Goal: Information Seeking & Learning: Learn about a topic

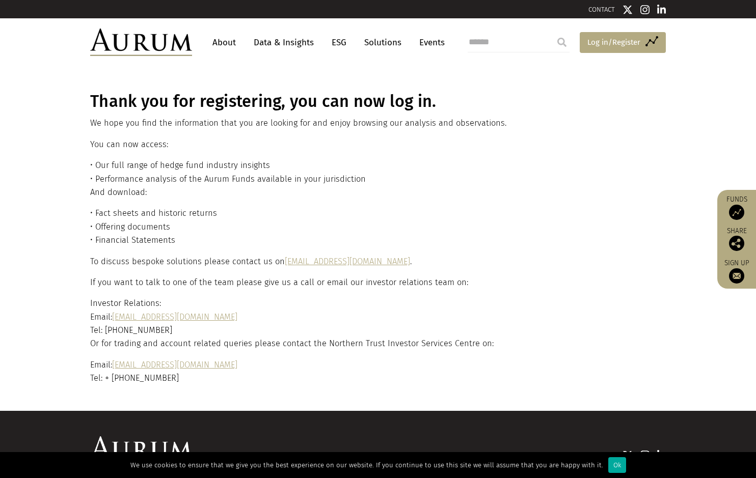
click at [600, 48] on link "Access Funds Log in/Register" at bounding box center [623, 42] width 86 height 21
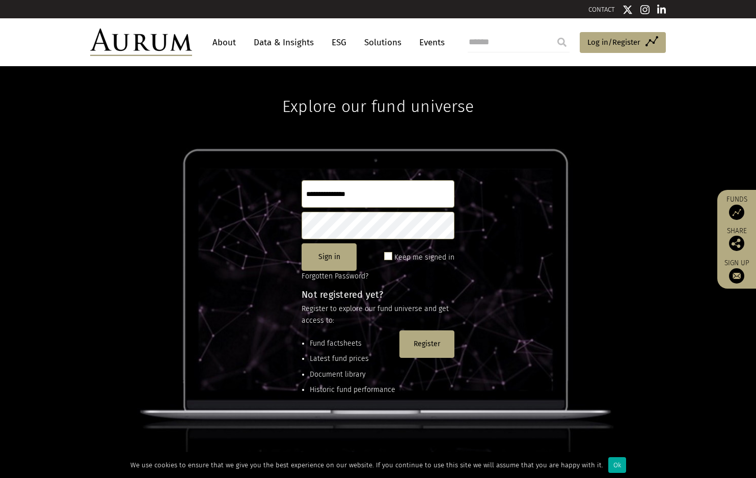
click at [373, 188] on input "text" at bounding box center [378, 194] width 153 height 28
type input "**********"
click at [347, 267] on button "Sign in" at bounding box center [329, 257] width 55 height 28
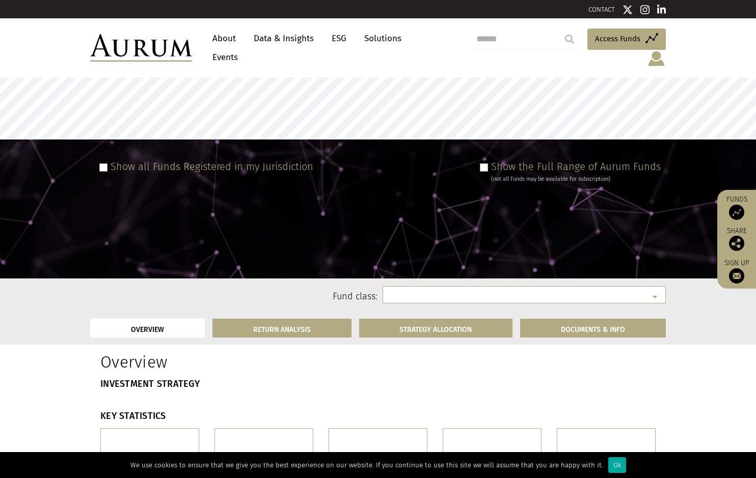
select select
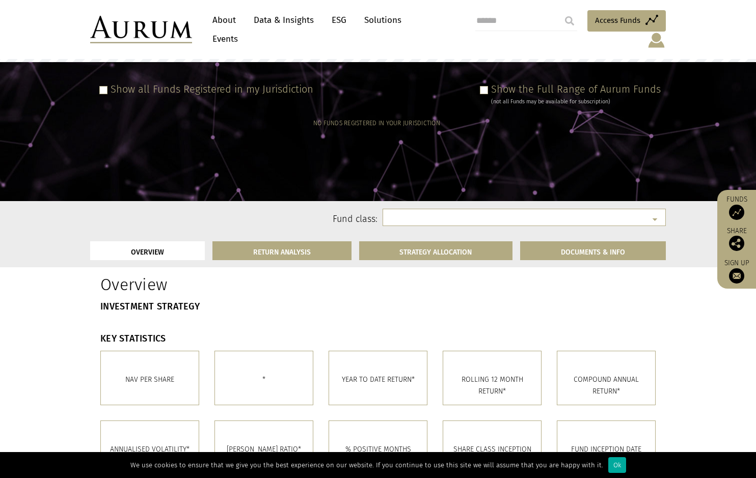
scroll to position [153, 0]
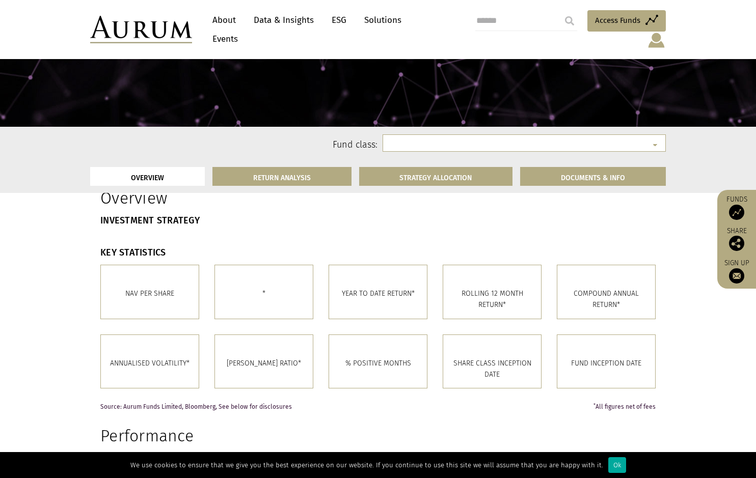
click at [385, 307] on div "YEAR TO DATE RETURN*" at bounding box center [378, 291] width 98 height 53
click at [381, 294] on p "YEAR TO DATE RETURN*" at bounding box center [378, 293] width 83 height 11
click at [395, 293] on p "YEAR TO DATE RETURN*" at bounding box center [378, 293] width 83 height 11
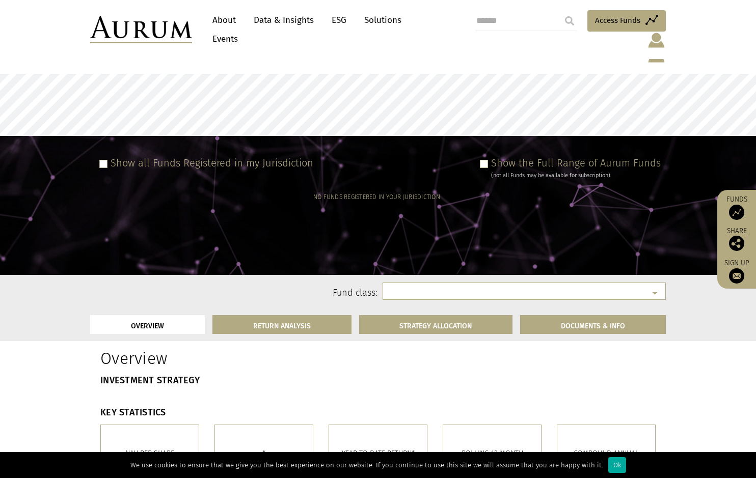
scroll to position [0, 0]
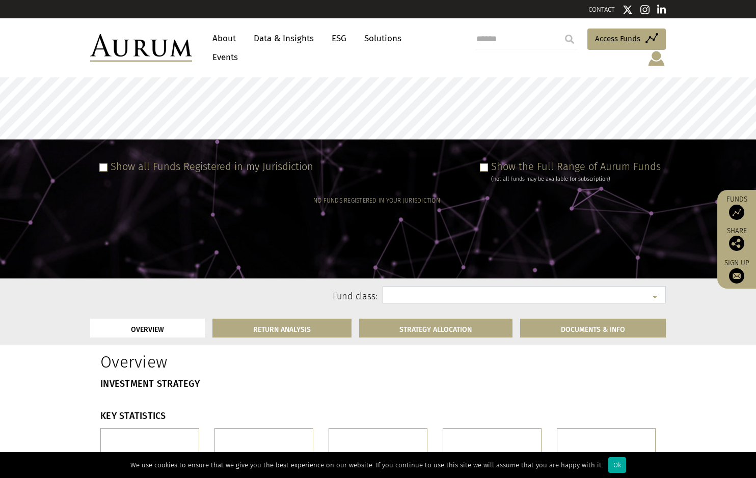
click at [428, 289] on select at bounding box center [524, 294] width 283 height 17
click at [428, 286] on select at bounding box center [524, 294] width 283 height 17
click at [442, 286] on select at bounding box center [524, 294] width 283 height 17
drag, startPoint x: 442, startPoint y: 284, endPoint x: 332, endPoint y: 344, distance: 124.9
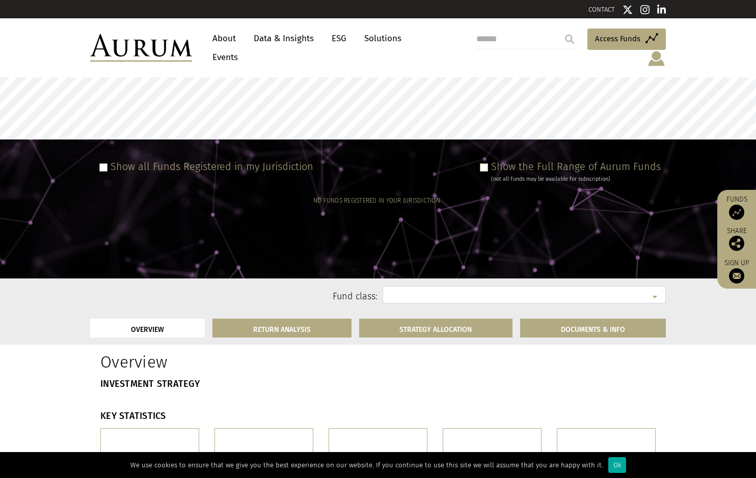
click at [442, 286] on select at bounding box center [524, 294] width 283 height 17
click at [285, 319] on link "RETURN ANALYSIS" at bounding box center [281, 328] width 139 height 19
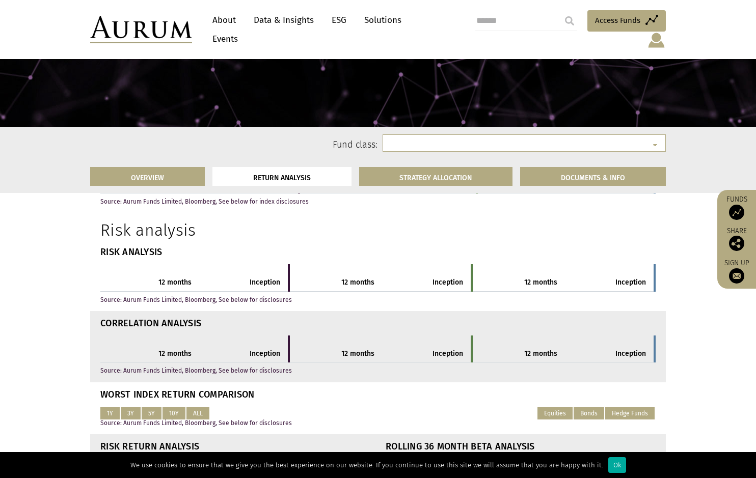
scroll to position [448, 0]
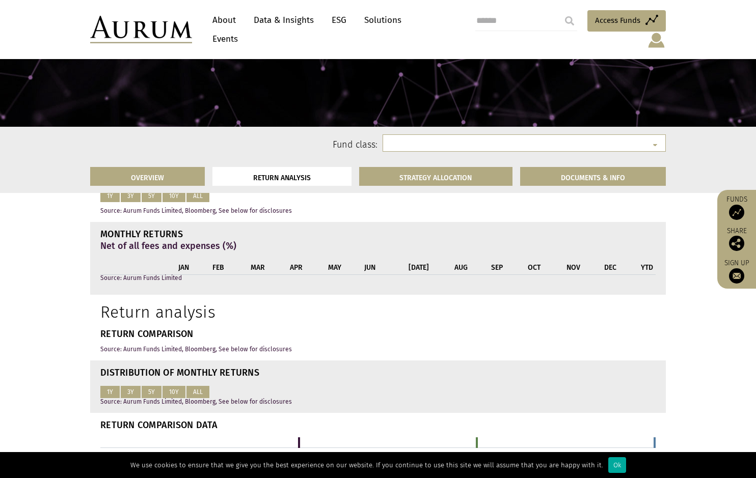
click at [222, 21] on link "About" at bounding box center [224, 20] width 34 height 19
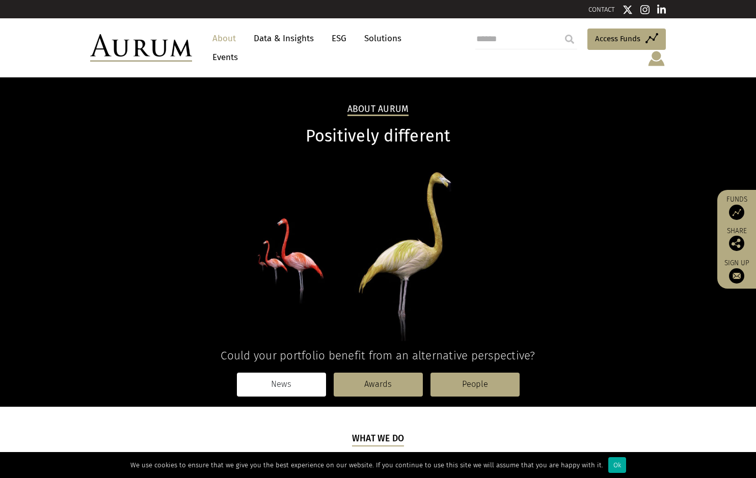
click at [292, 377] on link "News" at bounding box center [281, 384] width 89 height 23
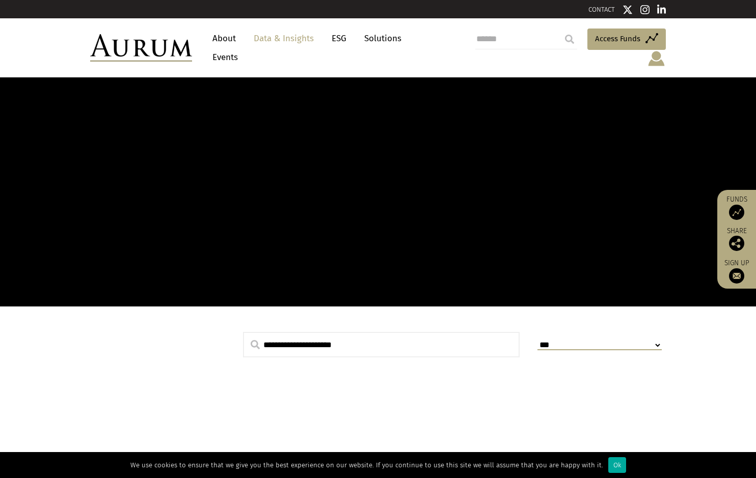
click at [286, 41] on link "Data & Insights" at bounding box center [284, 38] width 70 height 19
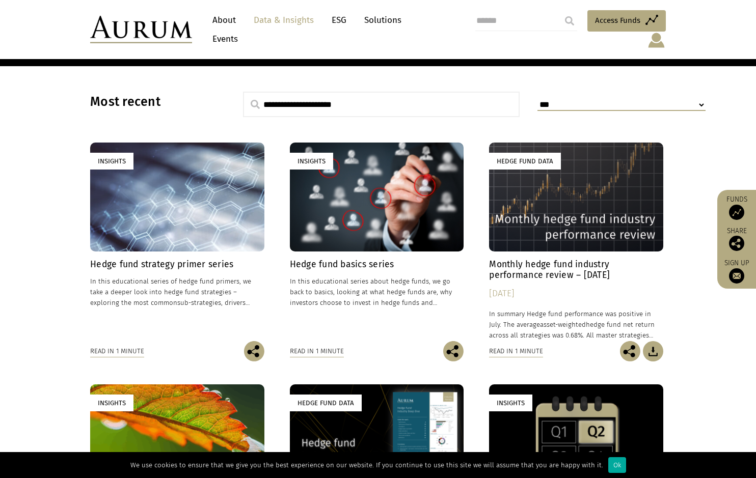
scroll to position [306, 0]
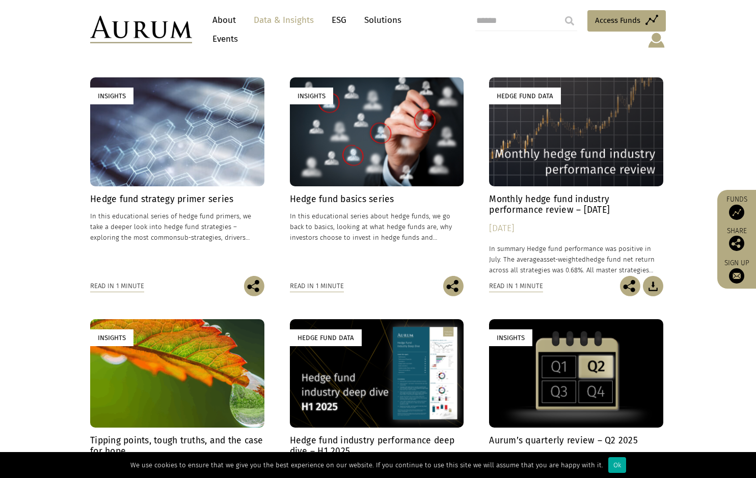
click at [540, 256] on span "asset-weighted" at bounding box center [563, 260] width 46 height 8
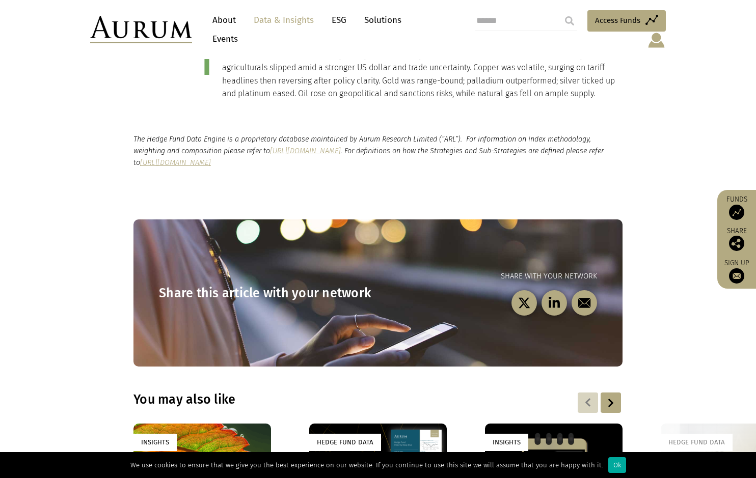
scroll to position [1222, 0]
